Goal: Task Accomplishment & Management: Use online tool/utility

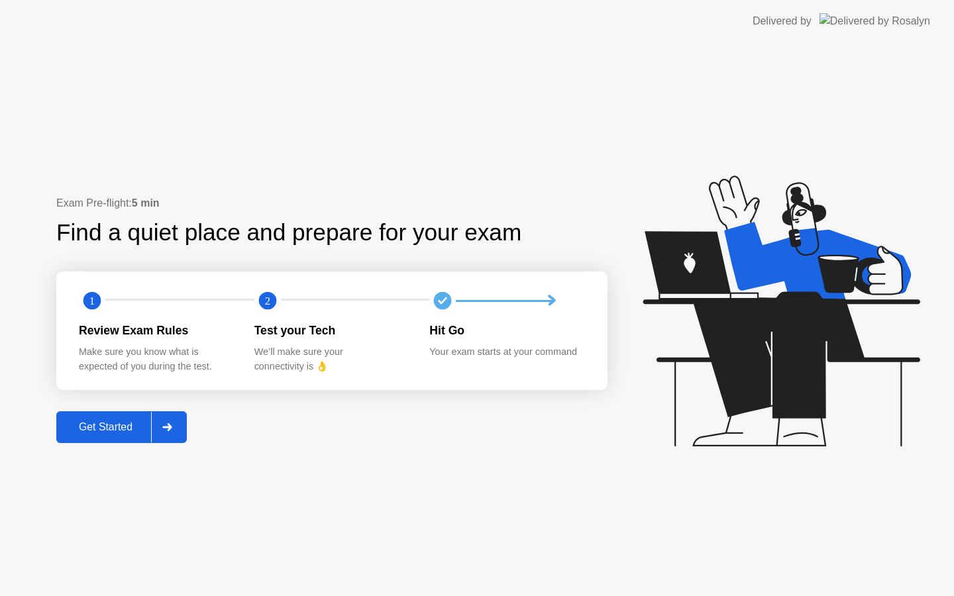
click at [171, 425] on icon at bounding box center [166, 427] width 9 height 8
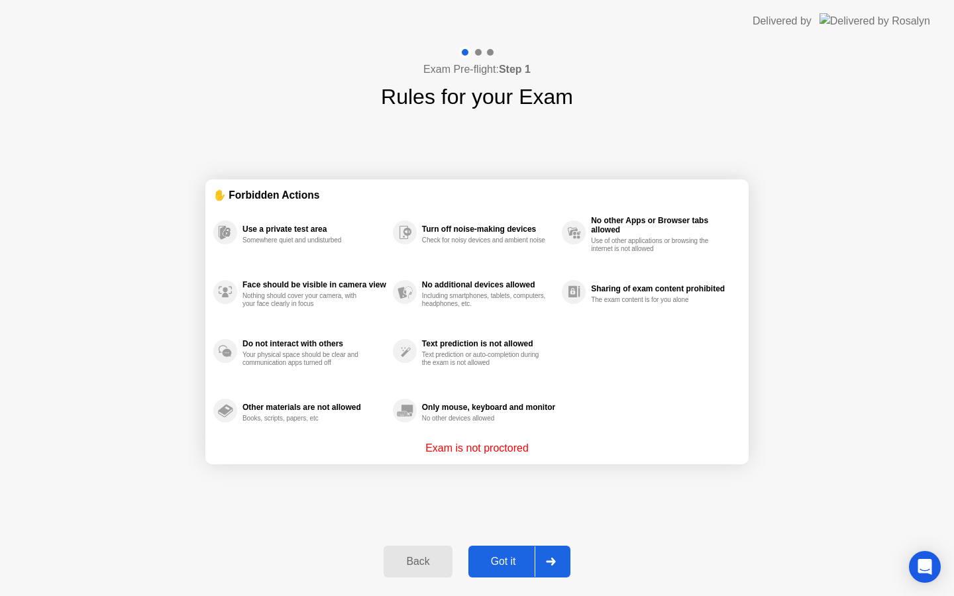
click at [521, 556] on div "Got it" at bounding box center [503, 562] width 62 height 12
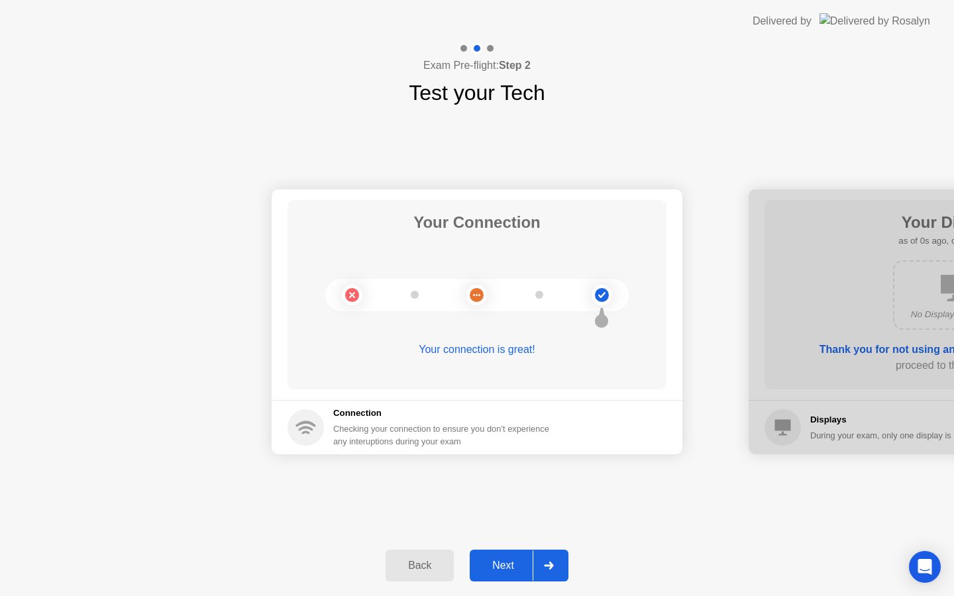
click at [516, 568] on div "Next" at bounding box center [503, 566] width 59 height 12
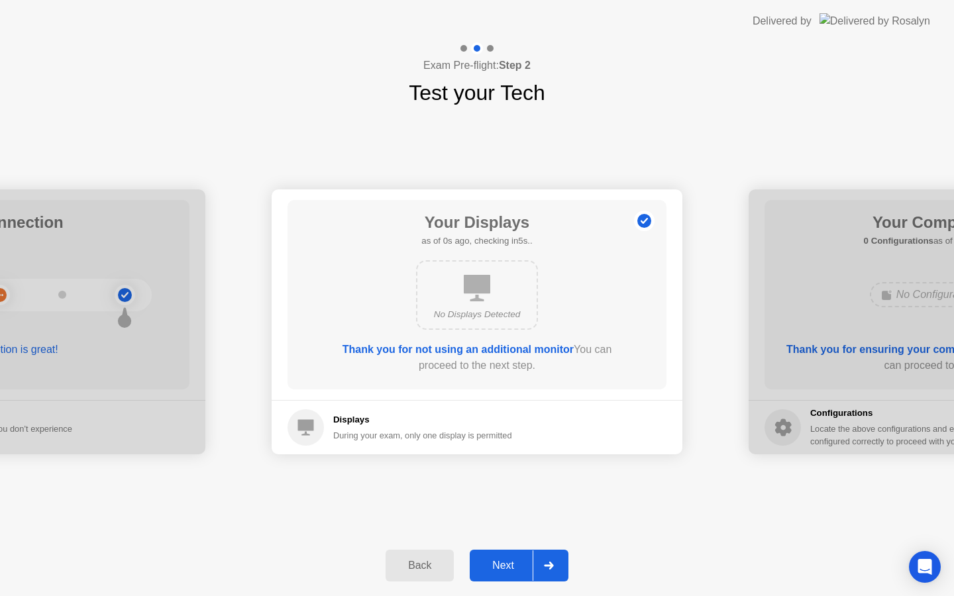
click at [516, 568] on div "Next" at bounding box center [503, 566] width 59 height 12
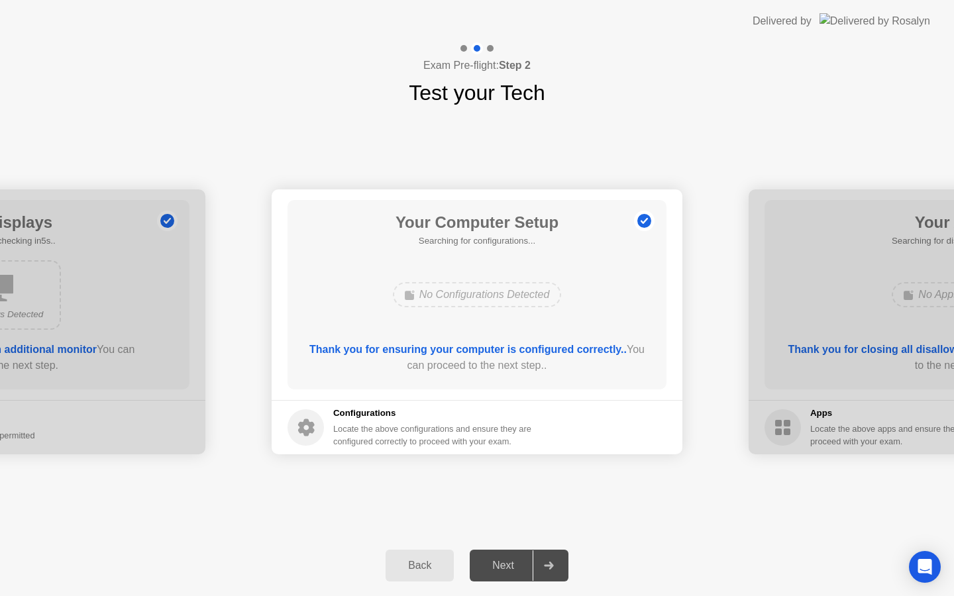
click at [516, 568] on div "Next" at bounding box center [503, 566] width 59 height 12
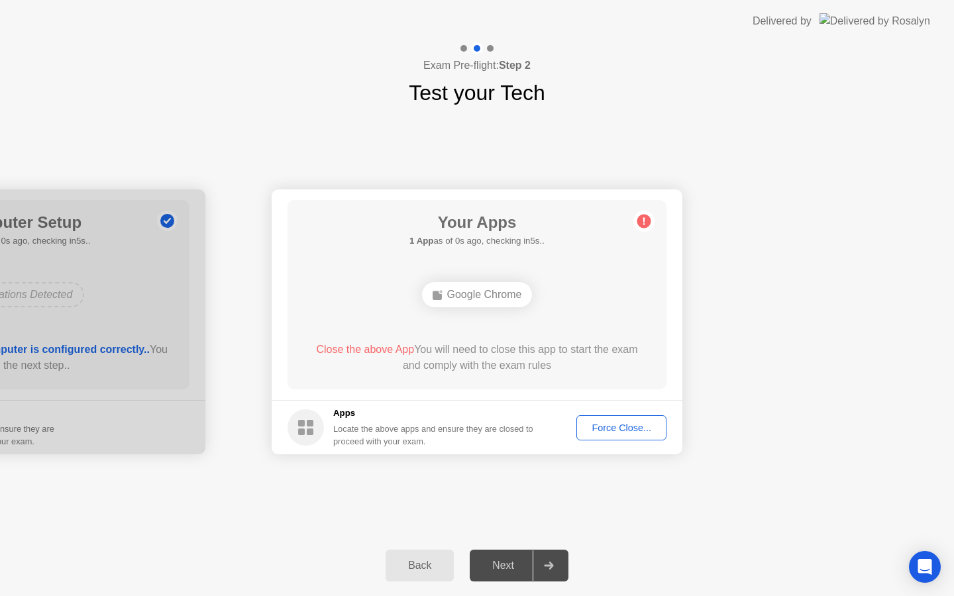
click at [516, 568] on div "Next" at bounding box center [503, 566] width 59 height 12
click at [610, 423] on div "Force Close..." at bounding box center [621, 428] width 81 height 11
click at [538, 563] on div at bounding box center [549, 566] width 32 height 30
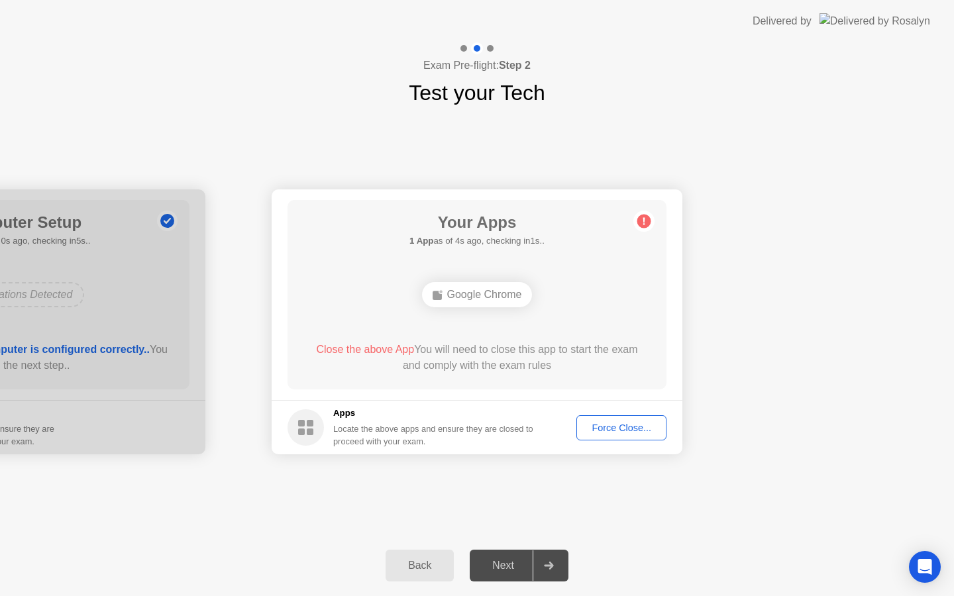
click at [538, 563] on div at bounding box center [549, 566] width 32 height 30
click at [525, 566] on div "Next" at bounding box center [503, 566] width 59 height 12
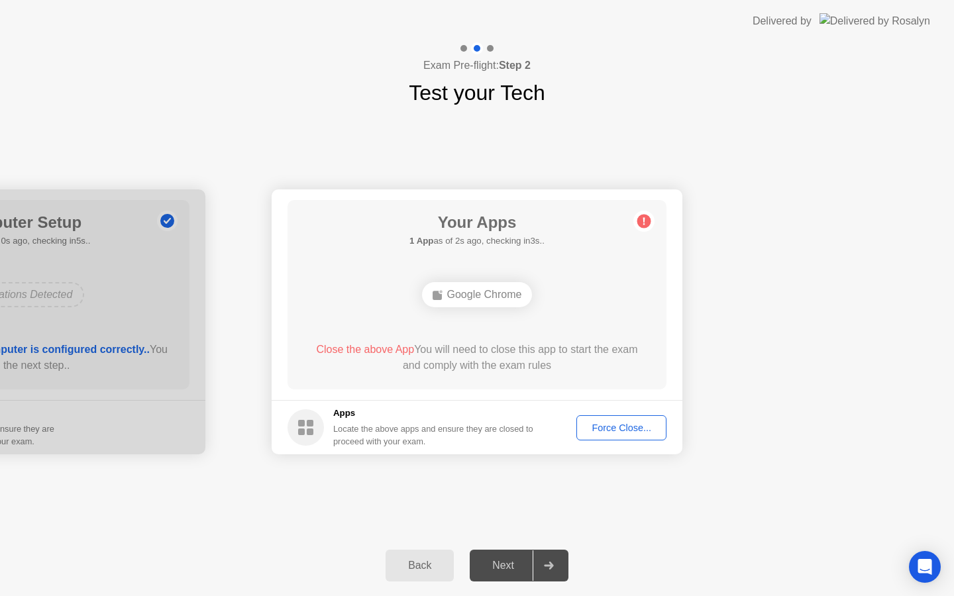
click at [525, 566] on div "Next" at bounding box center [503, 566] width 59 height 12
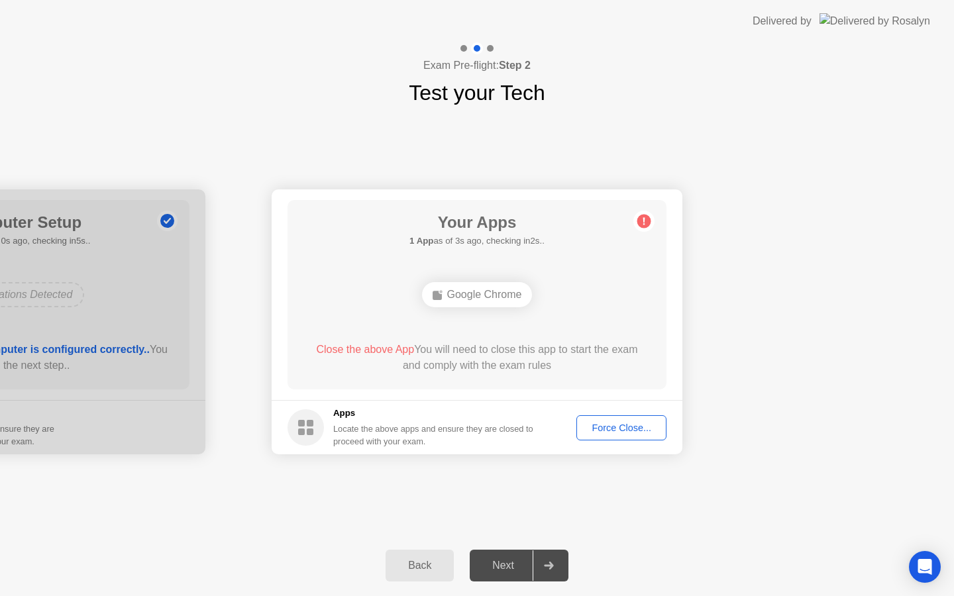
click at [525, 566] on div "Next" at bounding box center [503, 566] width 59 height 12
click at [617, 432] on div "Force Close..." at bounding box center [621, 428] width 81 height 11
click at [635, 213] on icon at bounding box center [643, 221] width 21 height 21
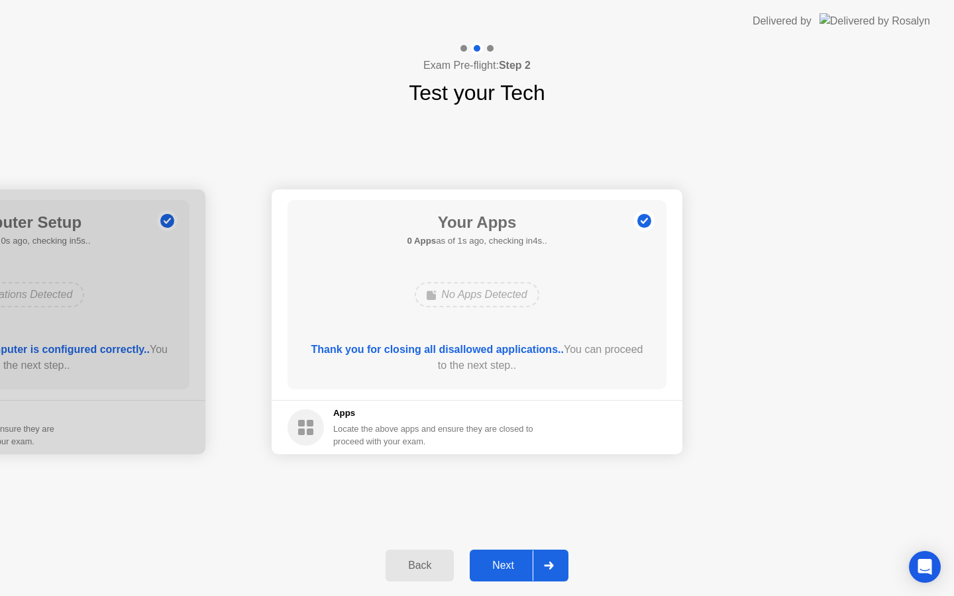
click at [535, 572] on div at bounding box center [549, 566] width 32 height 30
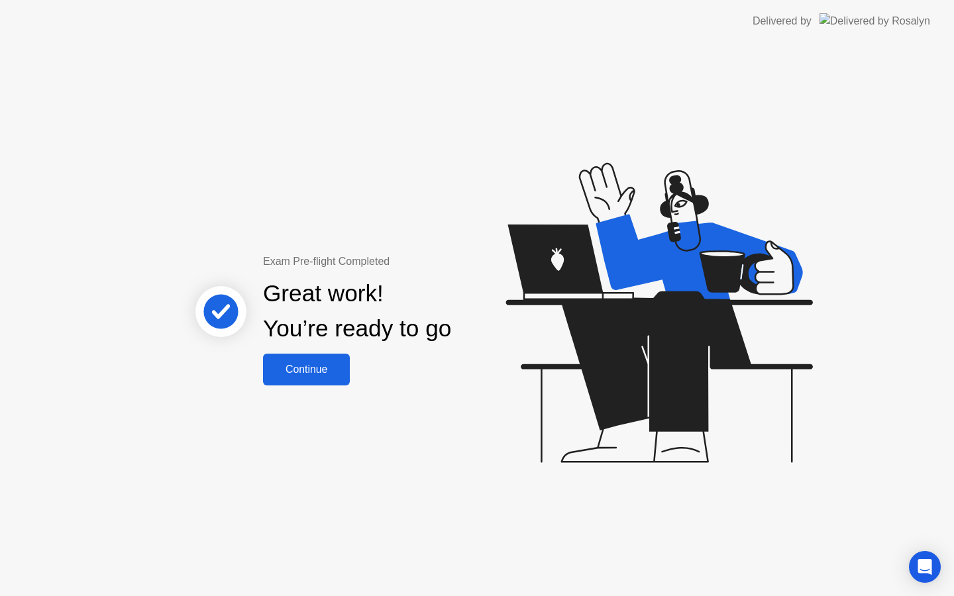
click at [297, 370] on div "Continue" at bounding box center [306, 370] width 79 height 12
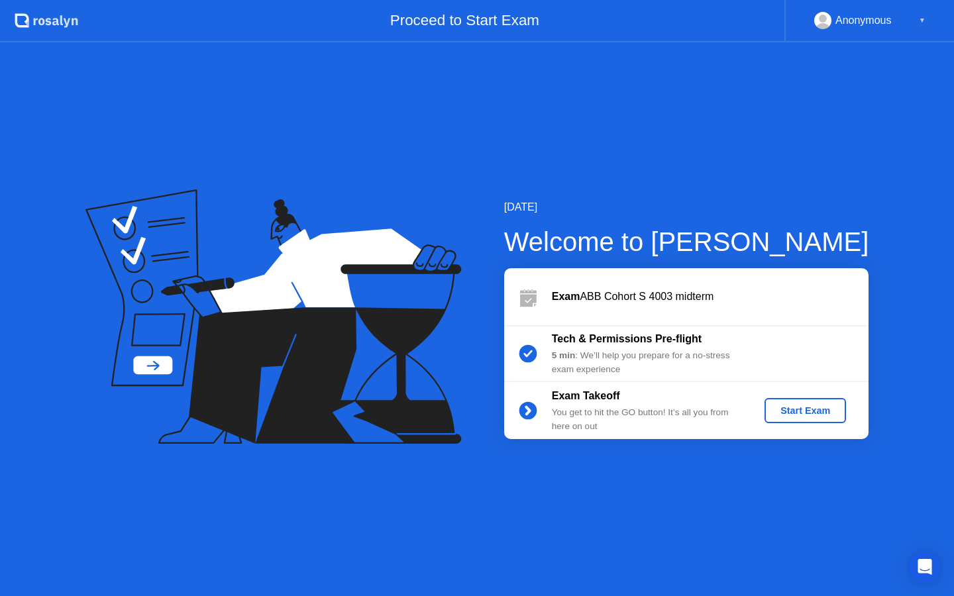
click at [811, 411] on div "Start Exam" at bounding box center [805, 410] width 71 height 11
